Goal: Information Seeking & Learning: Learn about a topic

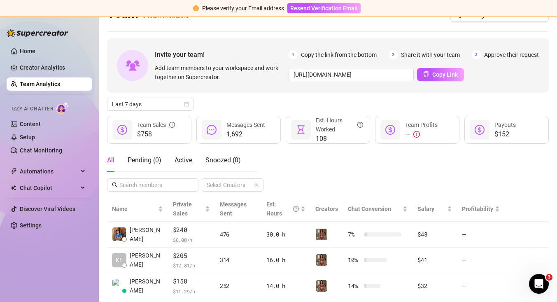
scroll to position [16, 0]
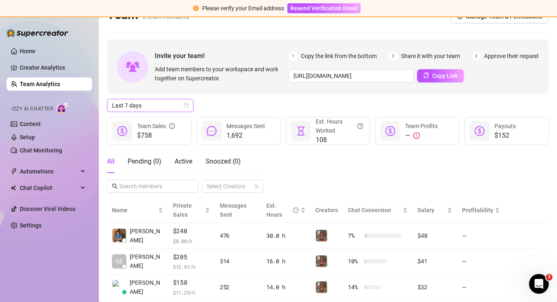
click at [185, 103] on icon "calendar" at bounding box center [186, 105] width 5 height 5
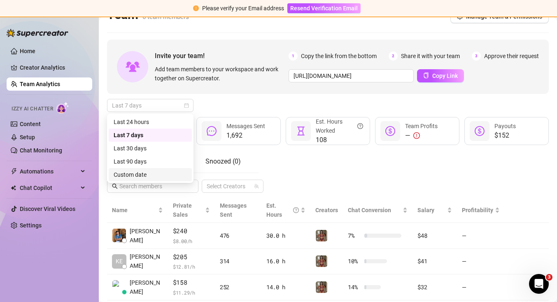
click at [169, 171] on div "Custom date" at bounding box center [150, 174] width 73 height 9
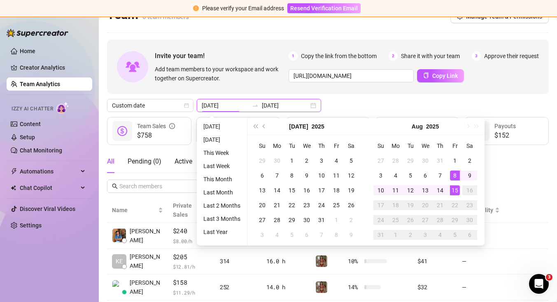
click at [228, 108] on input "2025-08-08" at bounding box center [225, 105] width 47 height 9
click at [221, 104] on input "2025-08-08" at bounding box center [225, 105] width 47 height 9
type input "2025-08-01"
click at [457, 158] on div "1" at bounding box center [455, 161] width 10 height 10
type input "2025-08-13"
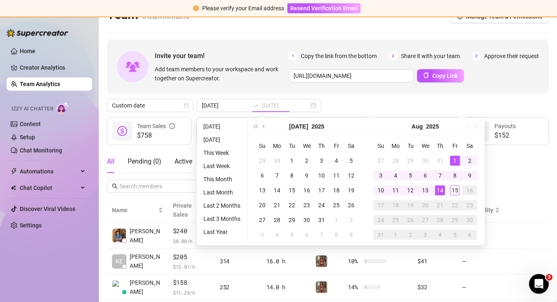
click at [430, 191] on div "13" at bounding box center [426, 190] width 10 height 10
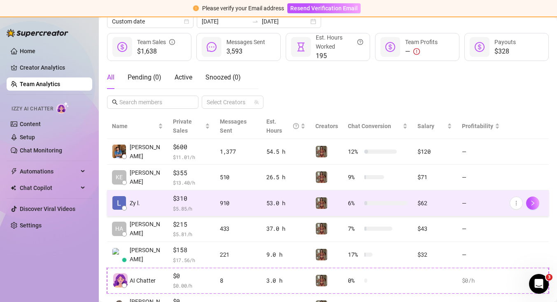
scroll to position [101, 0]
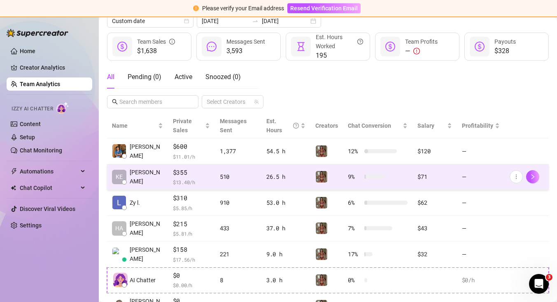
click at [501, 180] on td "—" at bounding box center [481, 177] width 48 height 26
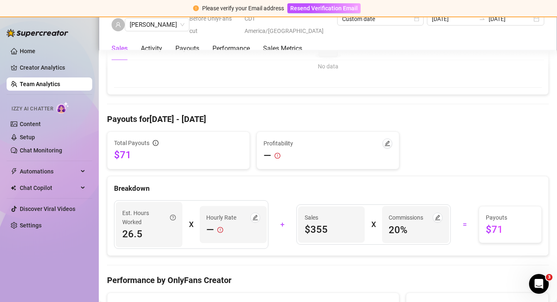
scroll to position [665, 0]
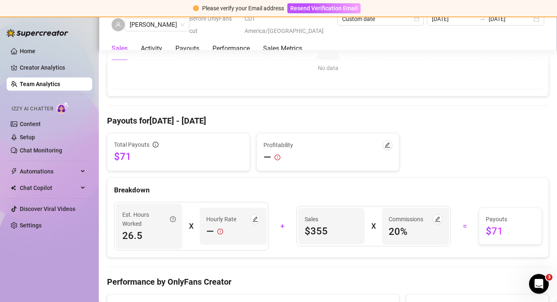
click at [327, 233] on span "$355" at bounding box center [332, 231] width 54 height 13
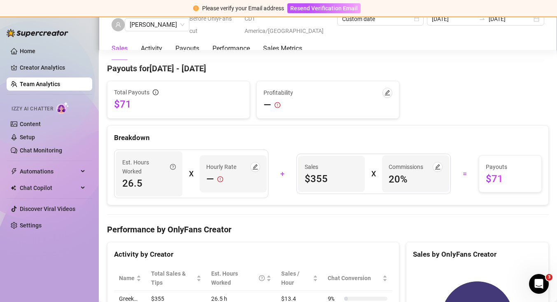
scroll to position [718, 0]
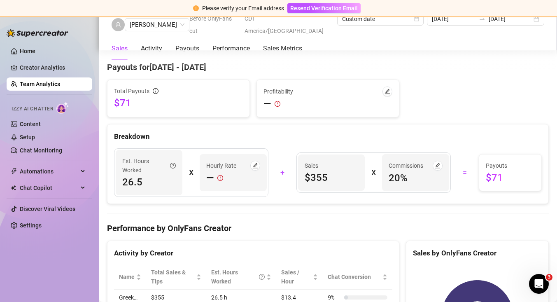
click at [498, 179] on span "$71" at bounding box center [510, 177] width 49 height 13
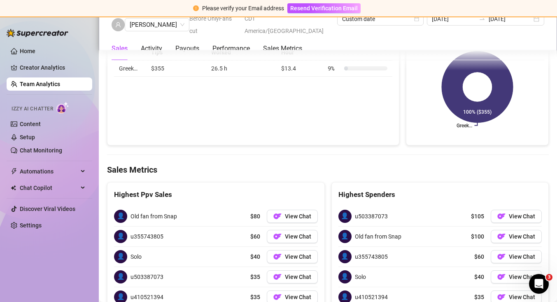
scroll to position [948, 0]
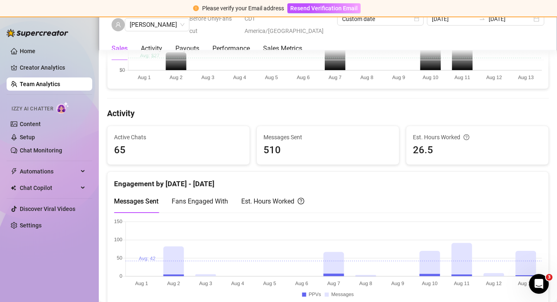
scroll to position [271, 0]
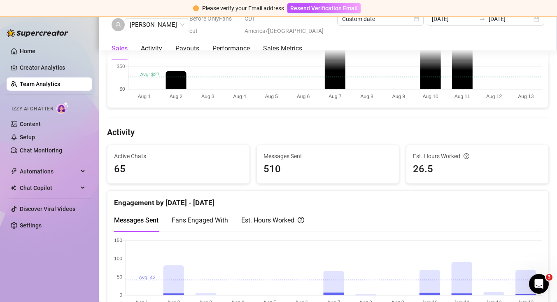
click at [56, 85] on link "Team Analytics" at bounding box center [40, 84] width 40 height 7
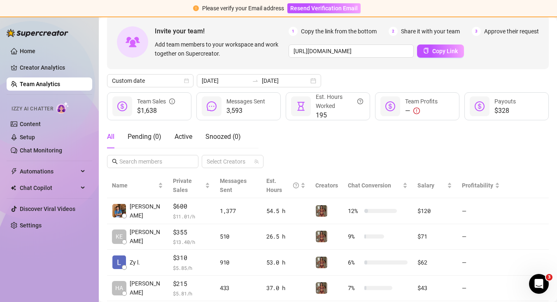
scroll to position [44, 0]
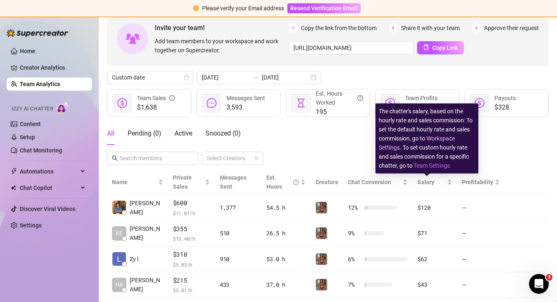
click at [433, 141] on link "Workspace Settings" at bounding box center [417, 143] width 76 height 16
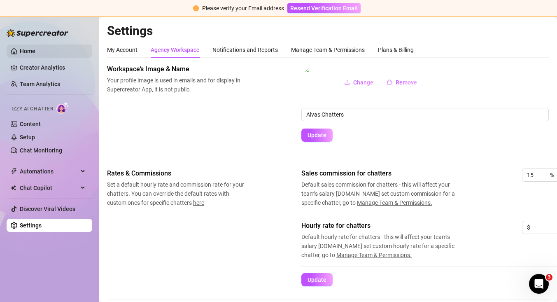
click at [30, 54] on link "Home" at bounding box center [28, 51] width 16 height 7
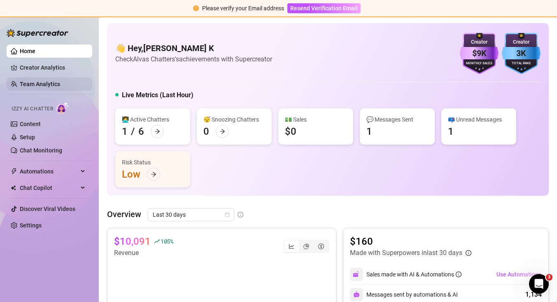
click at [58, 85] on link "Team Analytics" at bounding box center [40, 84] width 40 height 7
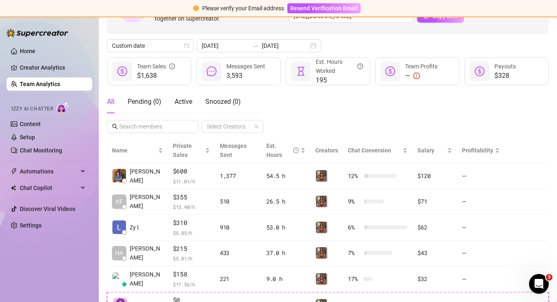
scroll to position [80, 0]
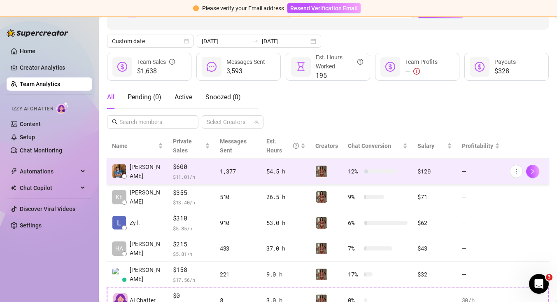
click at [342, 176] on td at bounding box center [327, 172] width 33 height 26
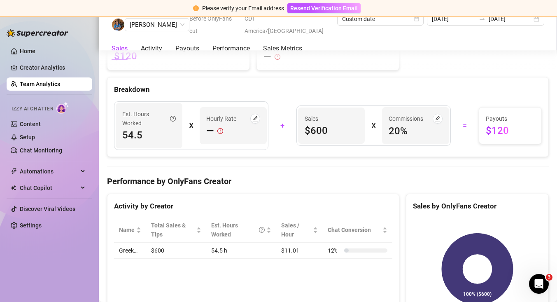
scroll to position [960, 0]
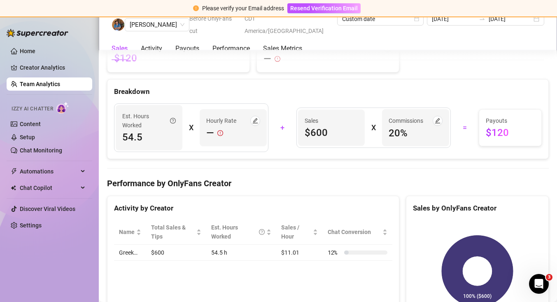
click at [278, 159] on div "Breakdown Est. Hours Worked 54.5 X Hourly Rate — + Sales $600 X Commissions 20 …" at bounding box center [328, 119] width 442 height 80
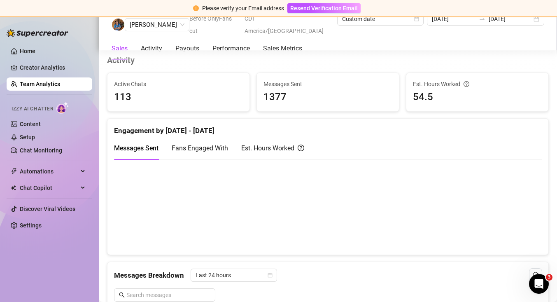
scroll to position [117, 0]
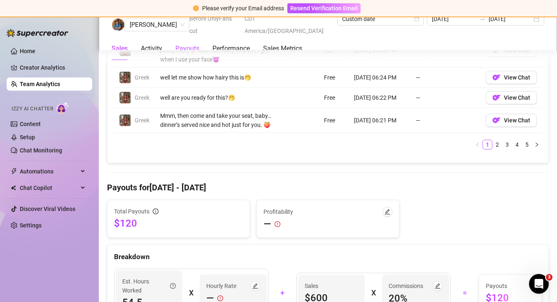
click at [186, 44] on div "Payouts" at bounding box center [188, 49] width 24 height 10
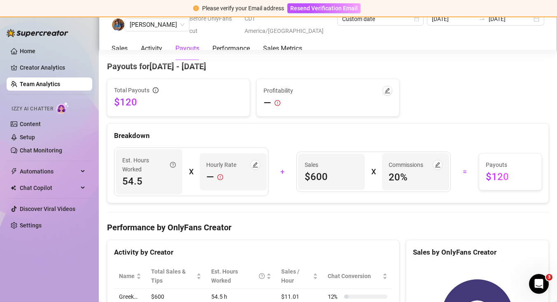
scroll to position [922, 0]
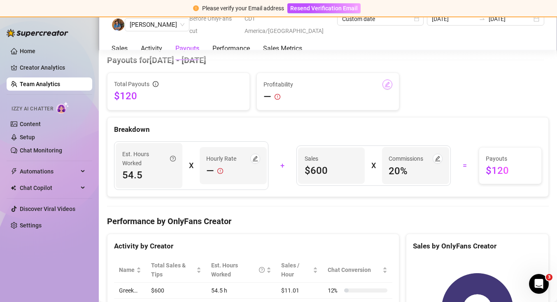
click at [385, 86] on icon "edit" at bounding box center [388, 85] width 6 height 6
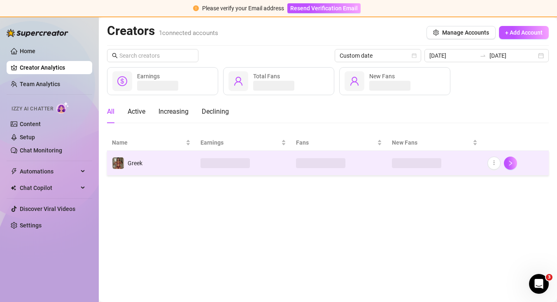
click at [234, 157] on td at bounding box center [244, 163] width 96 height 25
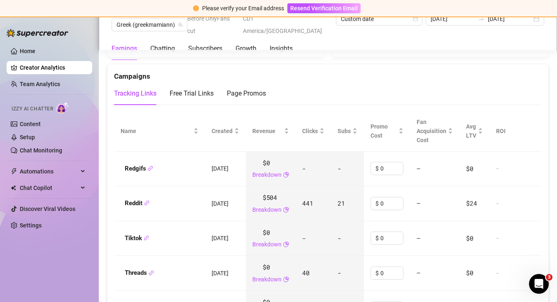
scroll to position [923, 0]
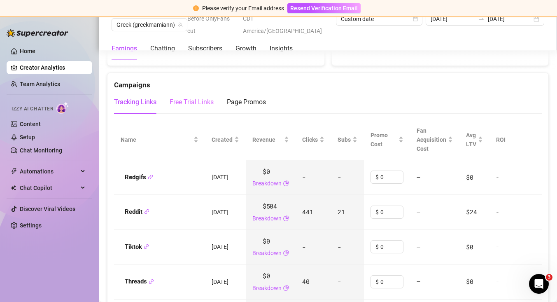
click at [208, 109] on div "Free Trial Links" at bounding box center [192, 102] width 44 height 23
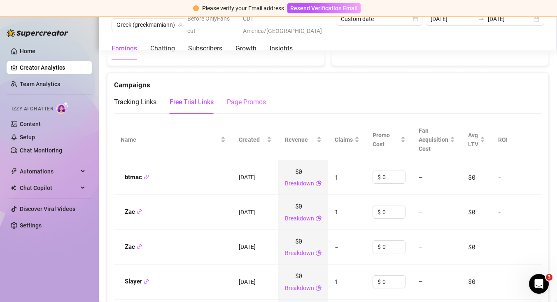
click at [233, 108] on div "Page Promos" at bounding box center [246, 102] width 39 height 23
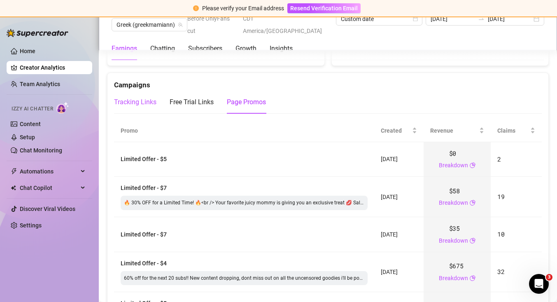
click at [138, 101] on div "Tracking Links" at bounding box center [135, 102] width 42 height 10
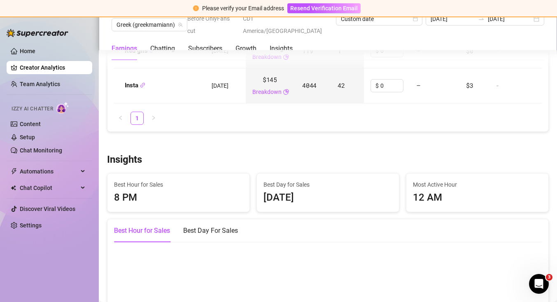
scroll to position [1294, 0]
click at [166, 44] on div "Chatting" at bounding box center [162, 49] width 25 height 10
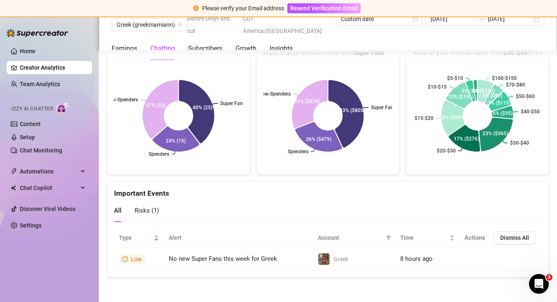
scroll to position [1762, 0]
click at [53, 87] on link "Team Analytics" at bounding box center [40, 84] width 40 height 7
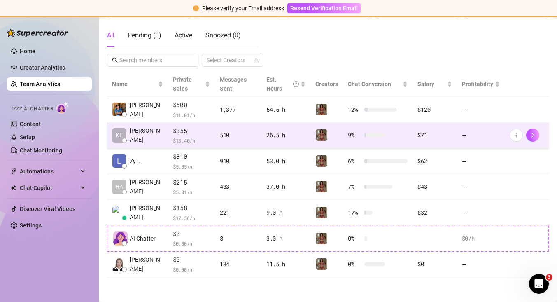
scroll to position [96, 0]
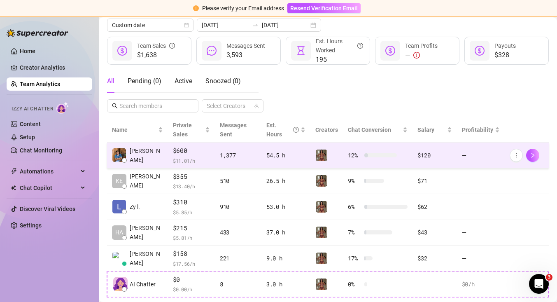
click at [396, 150] on td "12 %" at bounding box center [378, 156] width 70 height 26
